Goal: Check status: Check status

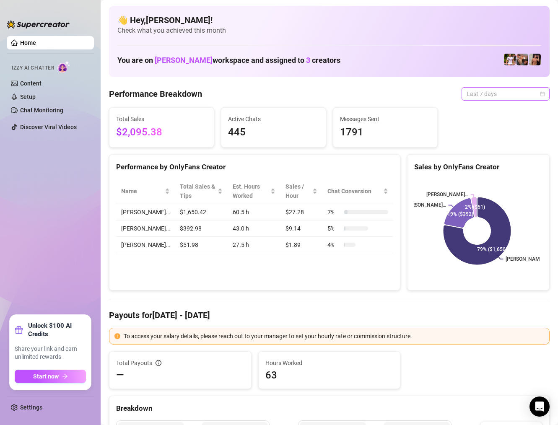
click at [498, 94] on span "Last 7 days" at bounding box center [506, 94] width 78 height 13
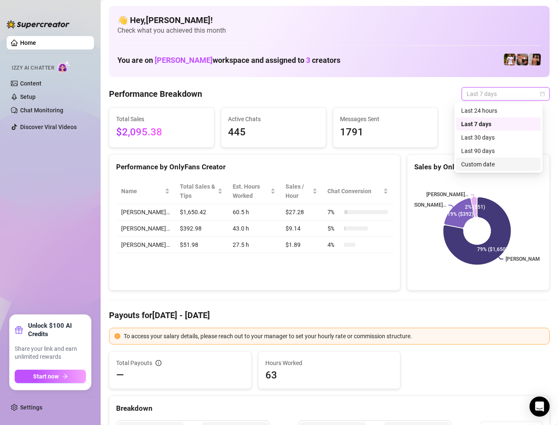
click at [484, 168] on div "Custom date" at bounding box center [498, 164] width 75 height 9
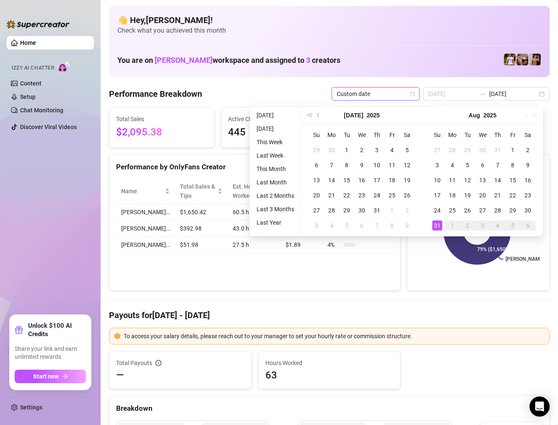
type input "[DATE]"
click at [436, 224] on div "31" at bounding box center [437, 226] width 10 height 10
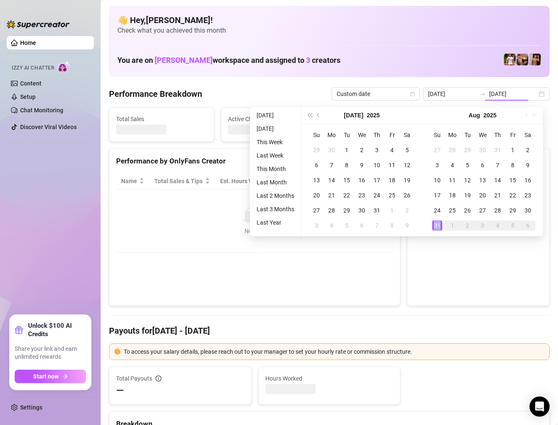
type input "[DATE]"
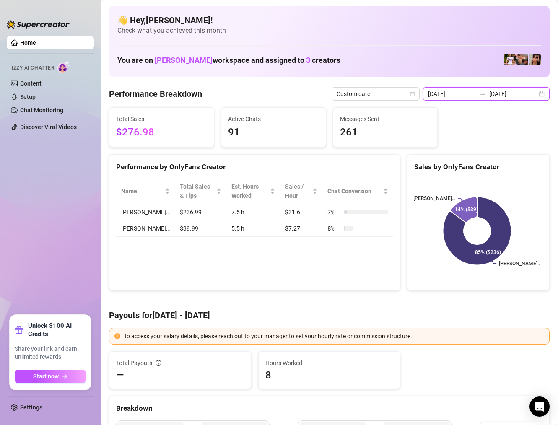
click at [506, 96] on input "[DATE]" at bounding box center [513, 93] width 48 height 9
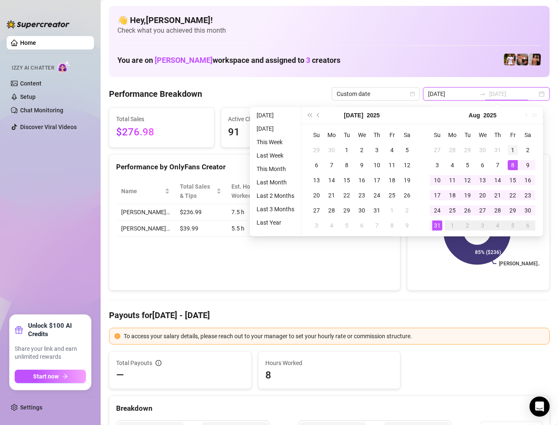
type input "[DATE]"
click at [516, 151] on div "1" at bounding box center [513, 150] width 10 height 10
type input "[DATE]"
click at [431, 226] on td "31" at bounding box center [437, 225] width 15 height 15
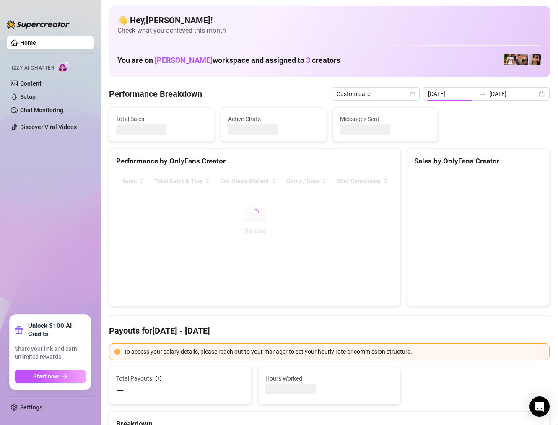
type input "[DATE]"
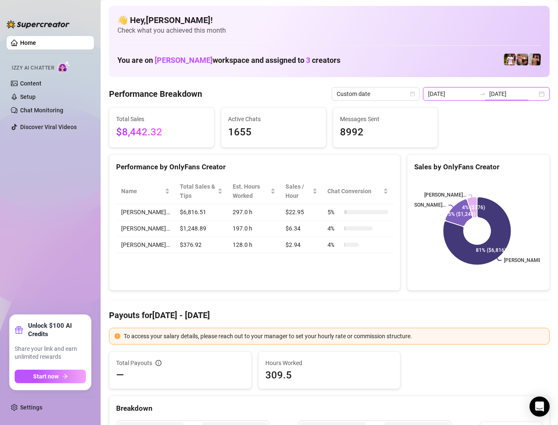
click at [526, 96] on input "[DATE]" at bounding box center [513, 93] width 48 height 9
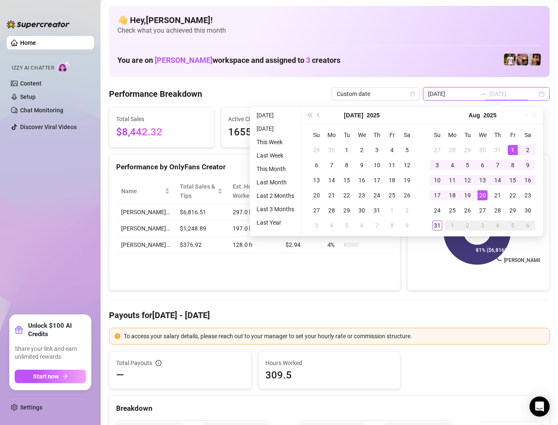
type input "[DATE]"
click at [438, 222] on div "31" at bounding box center [437, 226] width 10 height 10
click at [437, 222] on div "31" at bounding box center [437, 226] width 10 height 10
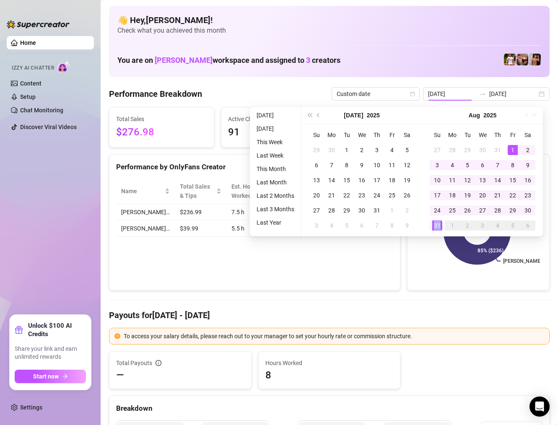
type input "[DATE]"
